Goal: Navigation & Orientation: Find specific page/section

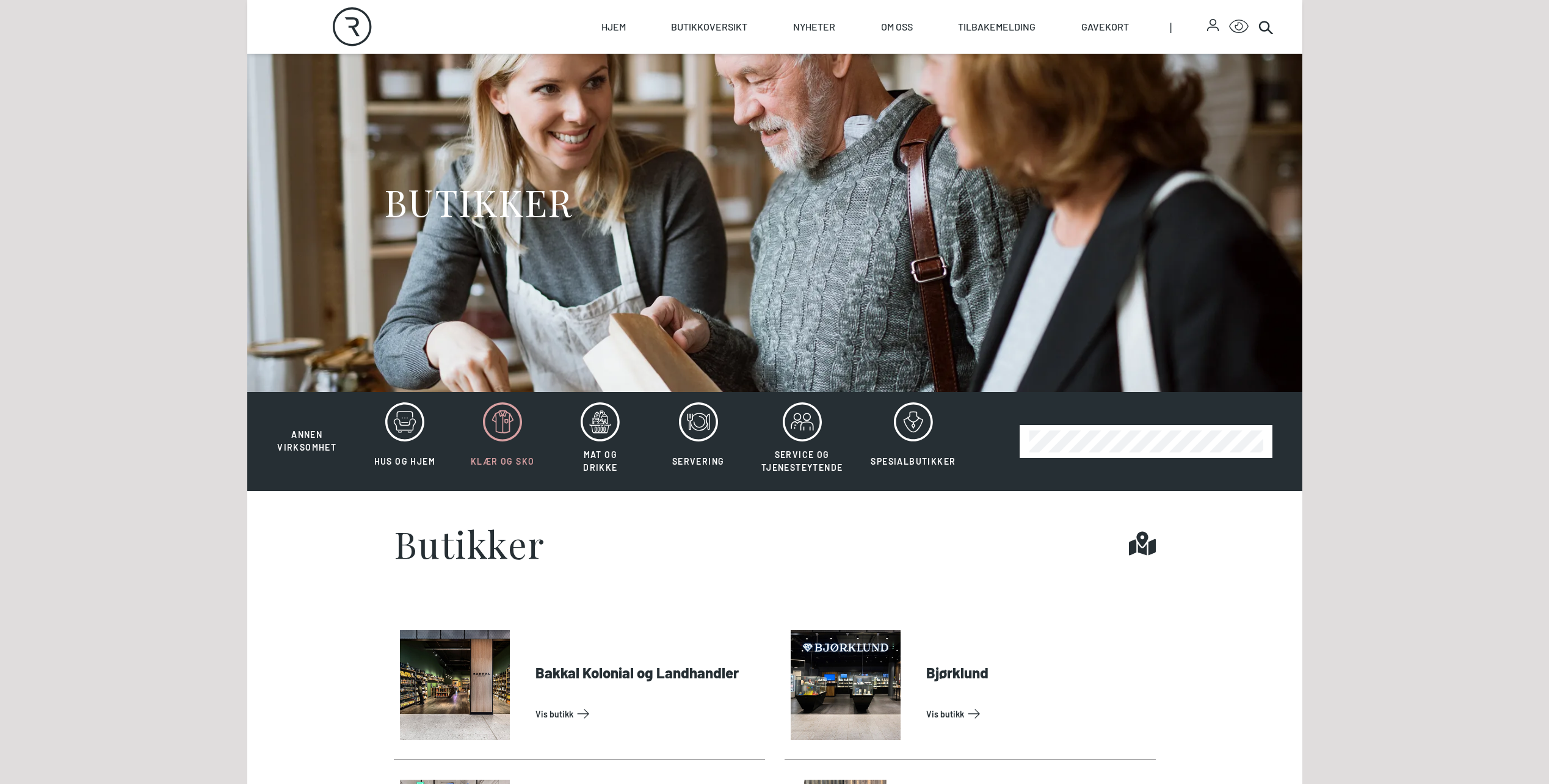
click at [493, 441] on button "Klær og sko" at bounding box center [502, 441] width 95 height 79
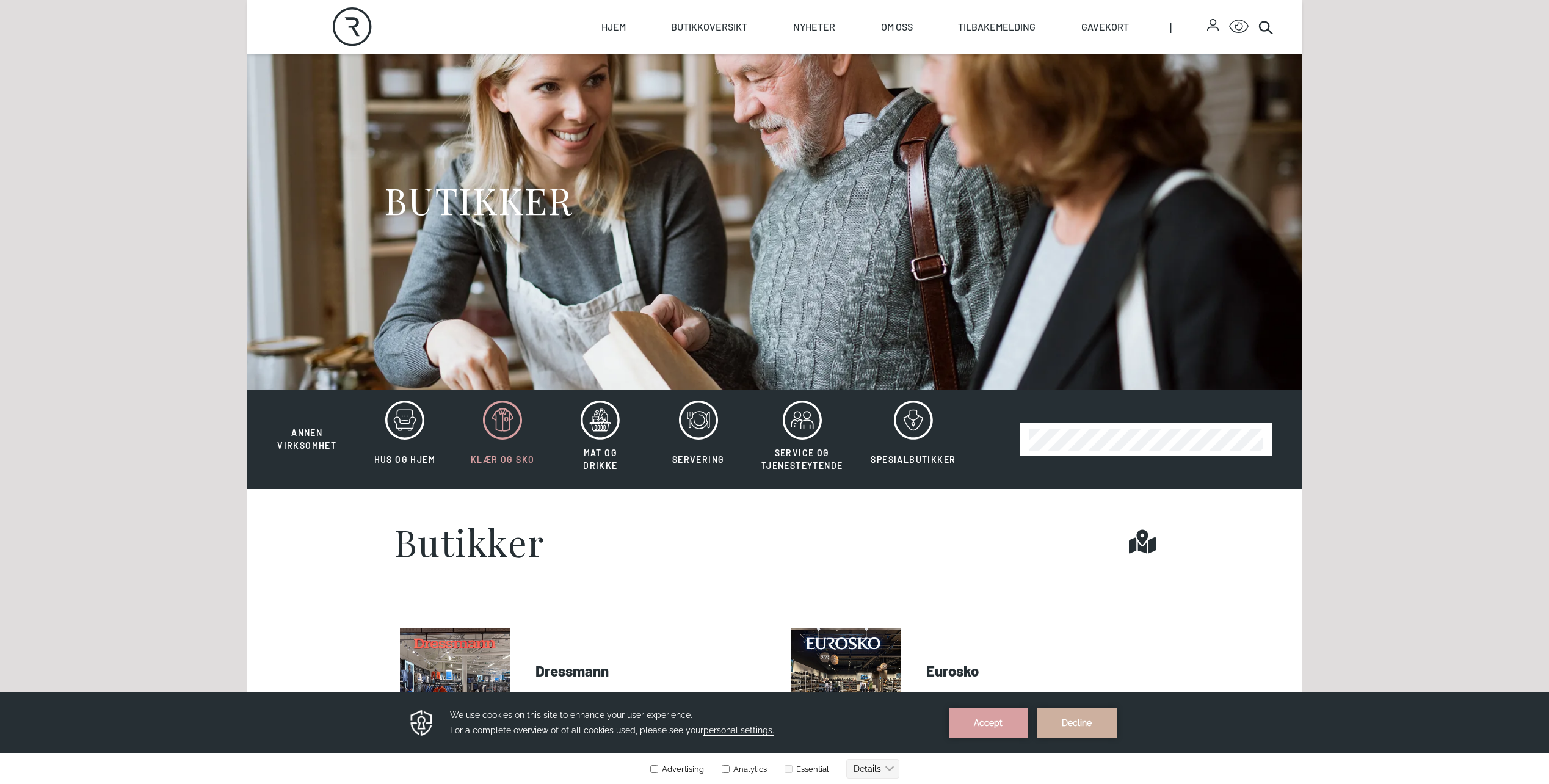
scroll to position [61, 0]
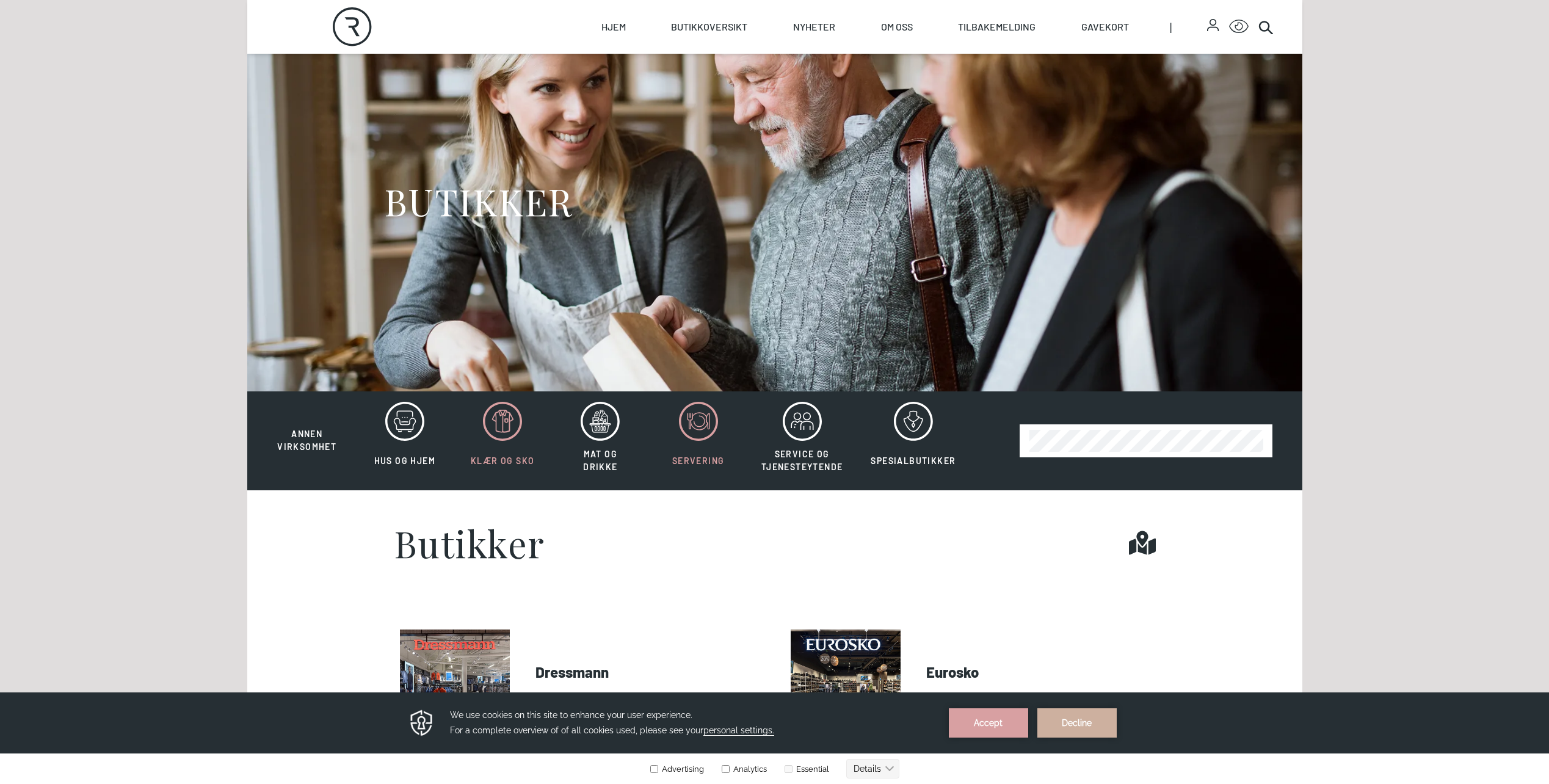
click at [666, 435] on button "Servering" at bounding box center [698, 440] width 95 height 79
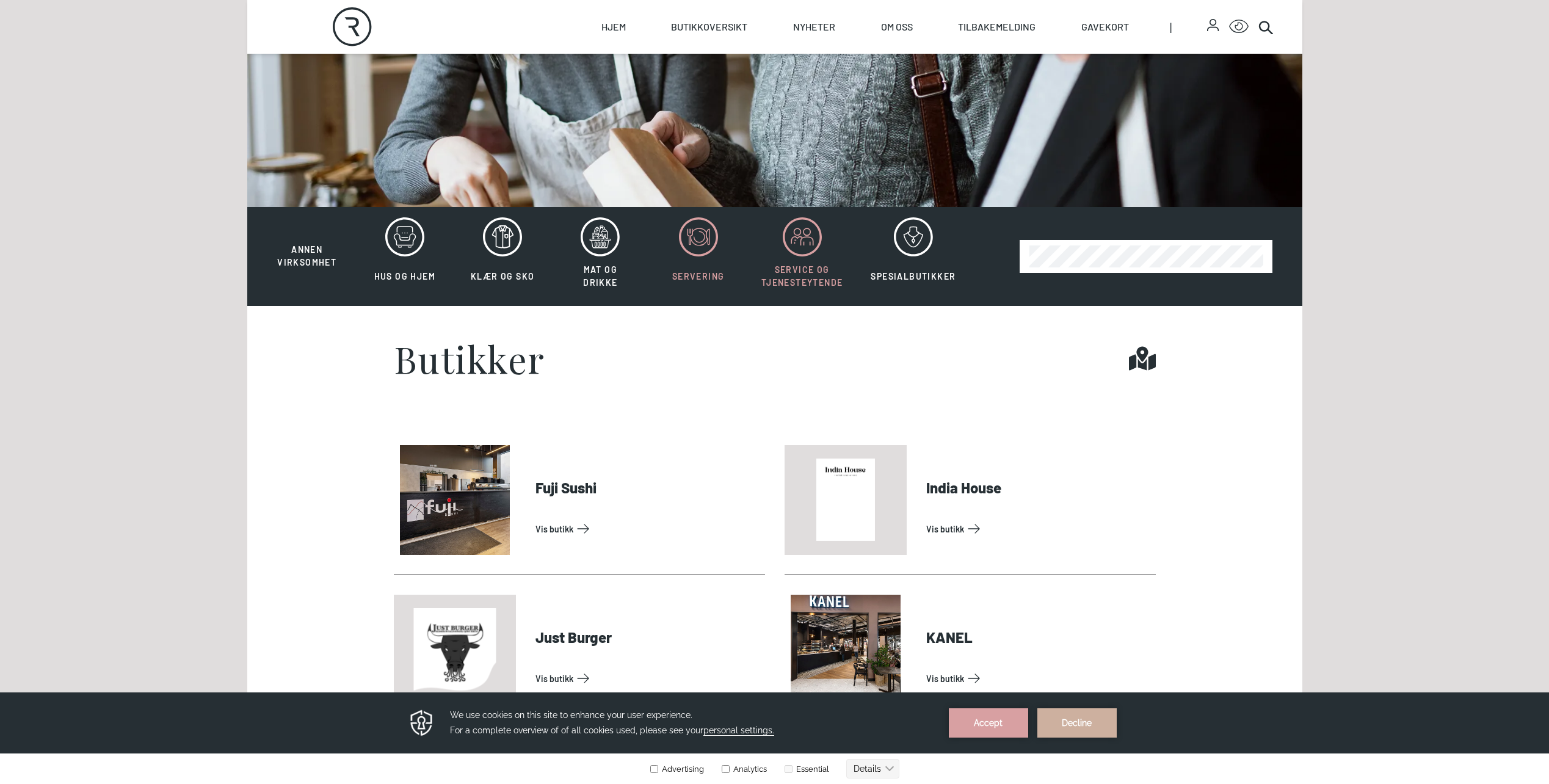
scroll to position [245, 0]
click at [798, 266] on span "Service og tjenesteytende" at bounding box center [802, 277] width 82 height 24
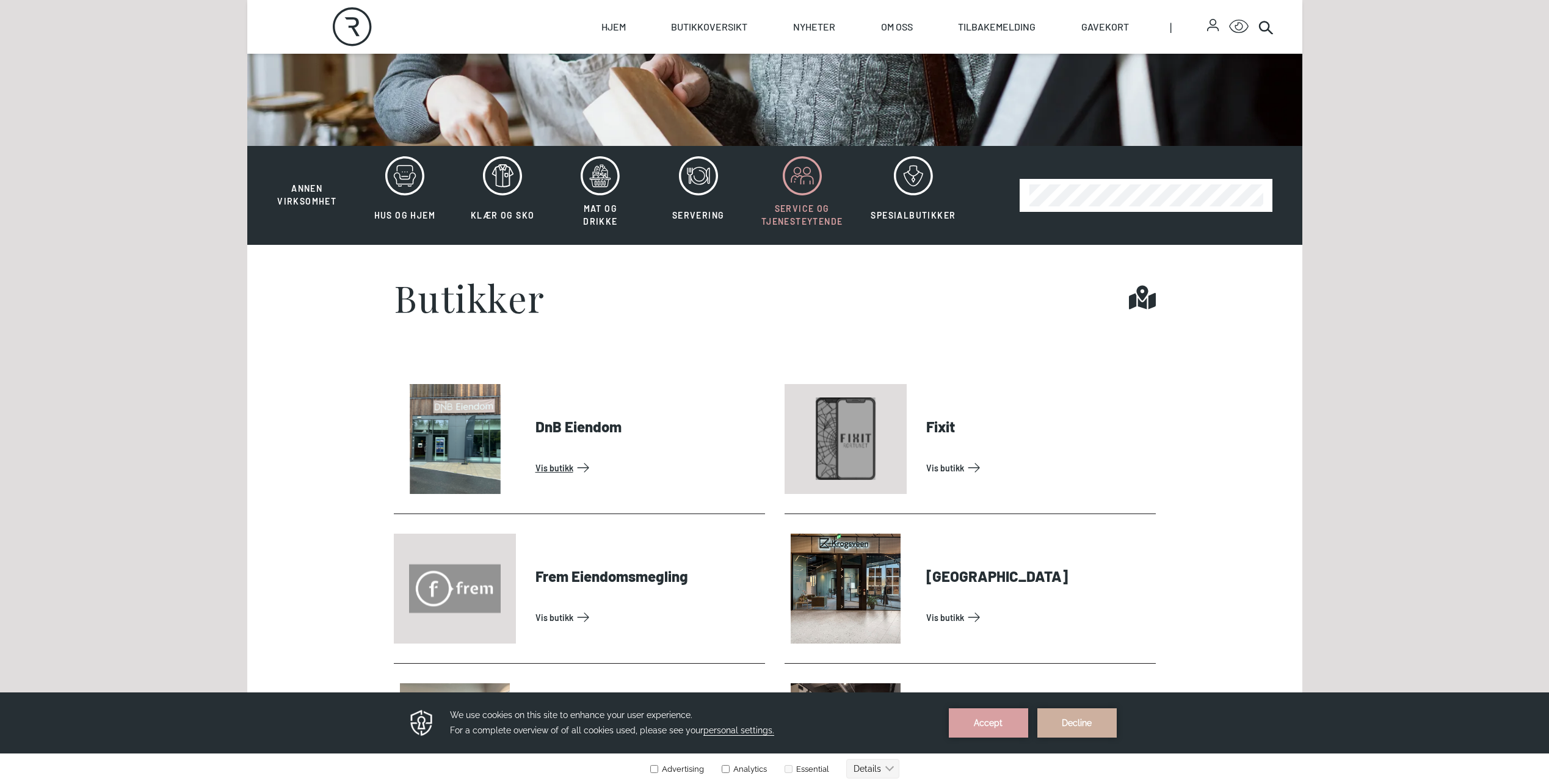
scroll to position [306, 0]
click at [423, 189] on icon at bounding box center [404, 176] width 39 height 39
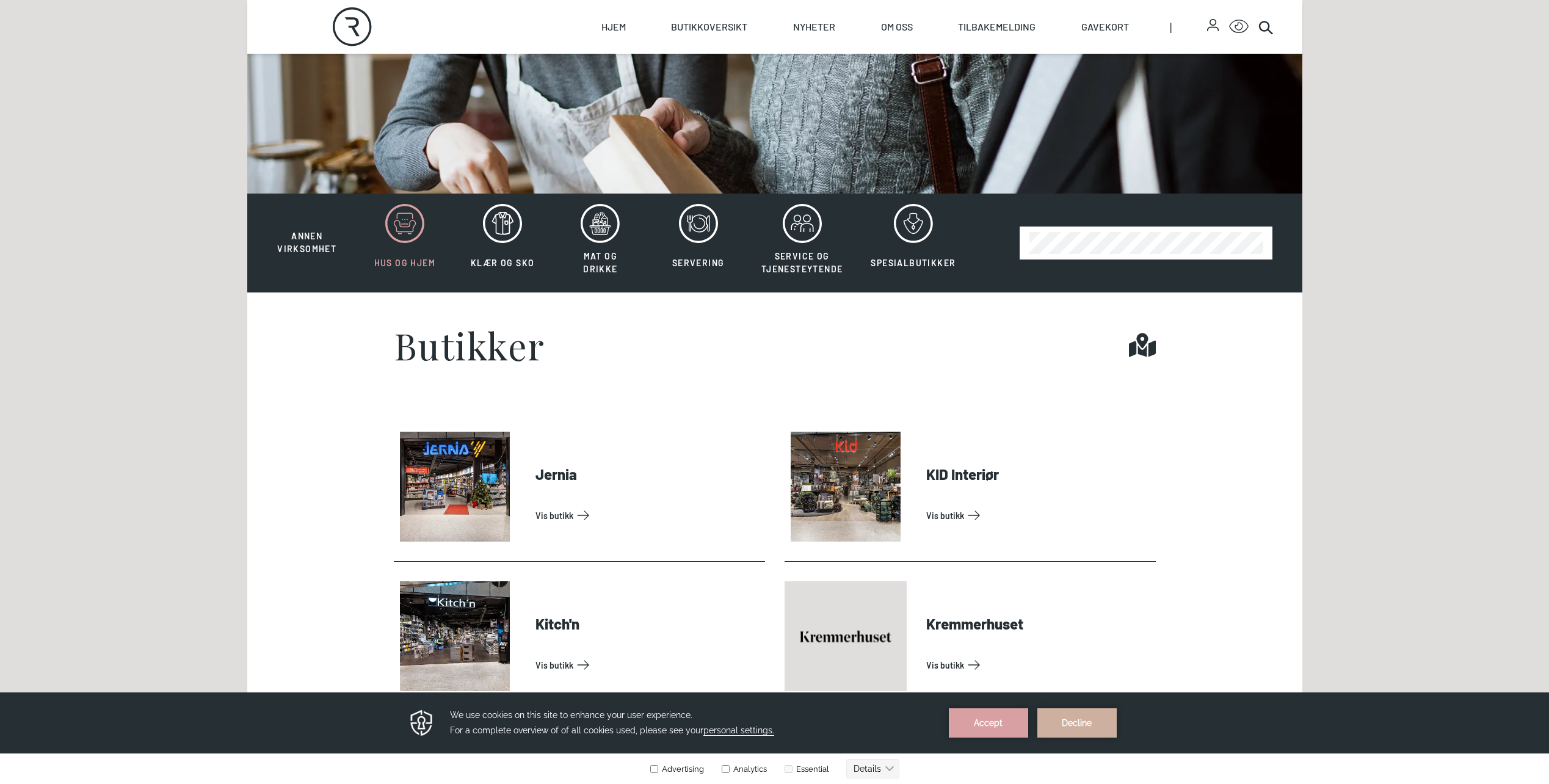
scroll to position [253, 0]
